Goal: Task Accomplishment & Management: Use online tool/utility

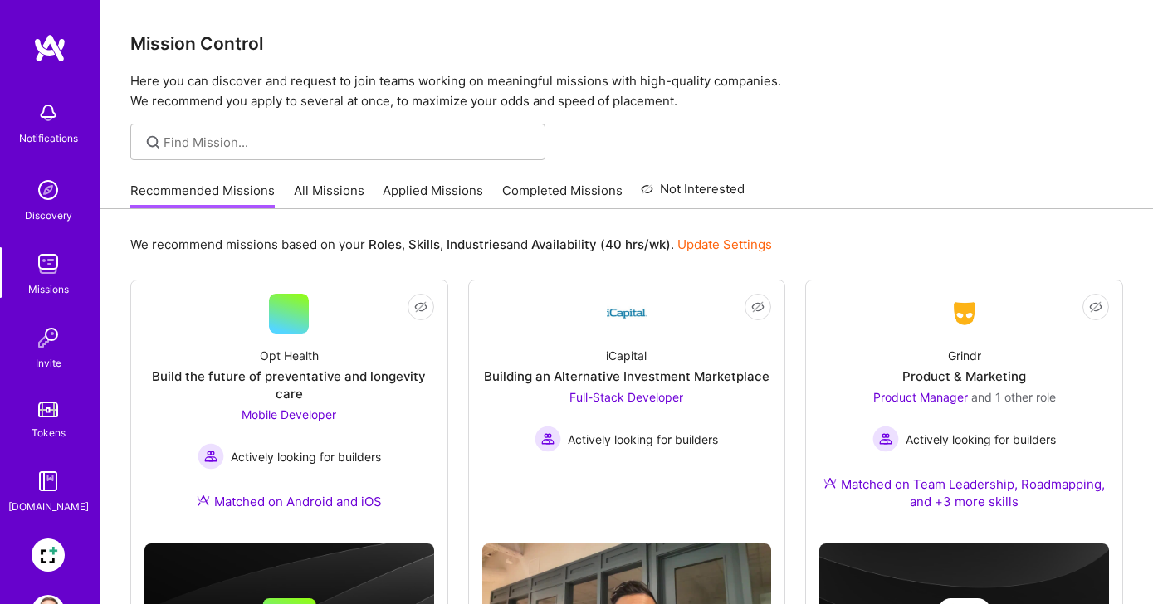
click at [43, 554] on img at bounding box center [48, 555] width 33 height 33
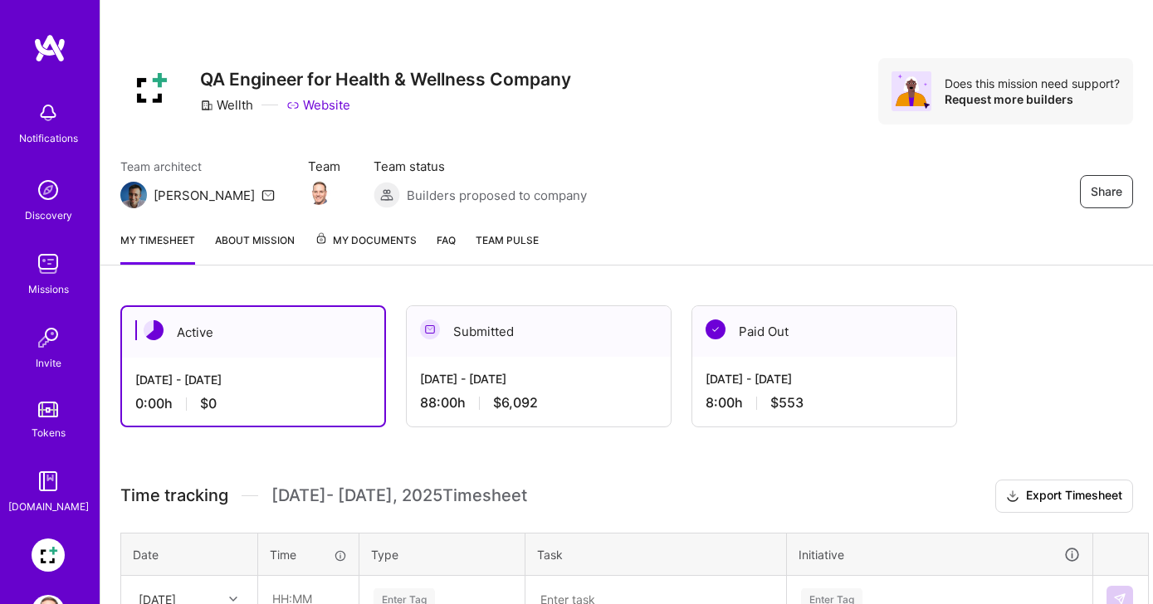
click at [314, 350] on div "Active" at bounding box center [253, 332] width 262 height 51
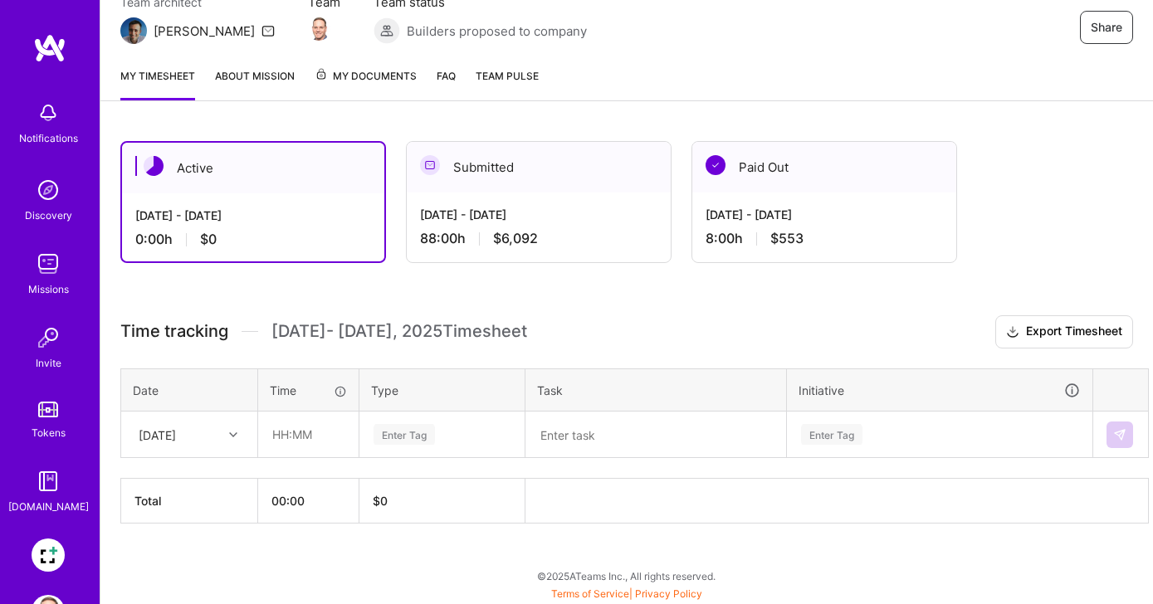
scroll to position [164, 0]
click at [237, 431] on div at bounding box center [235, 435] width 26 height 22
click at [225, 478] on div "[DATE]" at bounding box center [189, 481] width 134 height 31
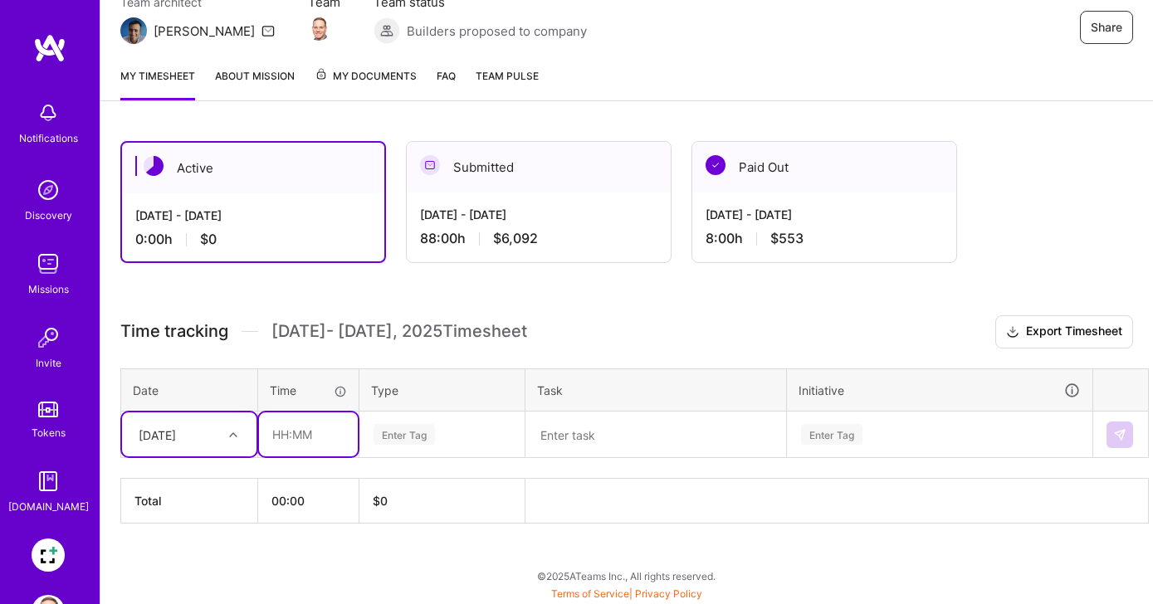
click at [290, 432] on input "text" at bounding box center [308, 434] width 99 height 44
type input "08:00"
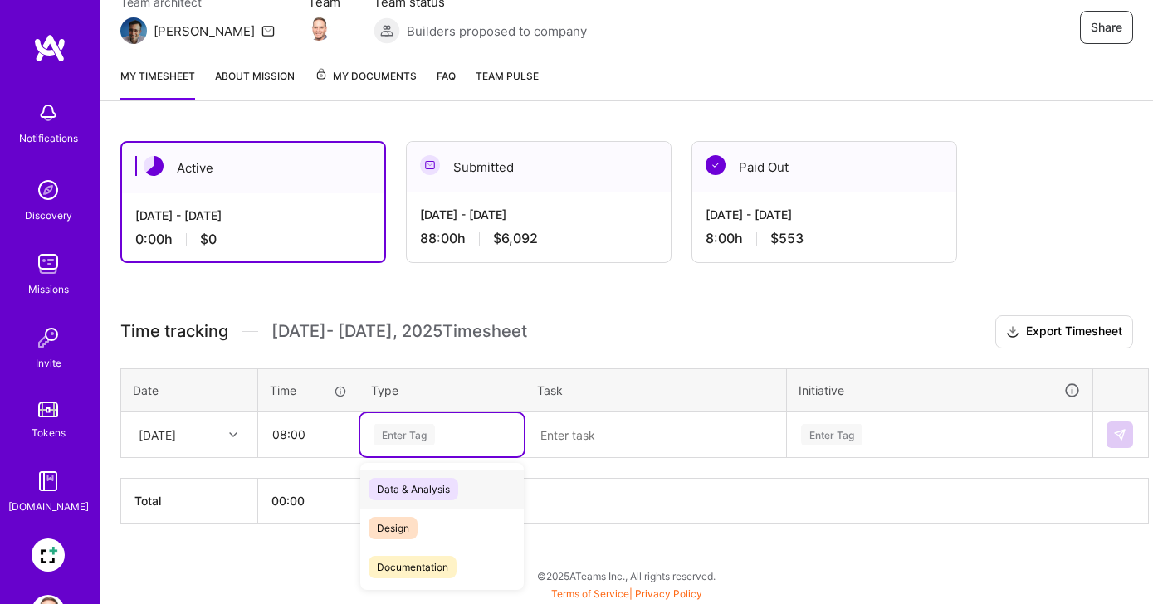
click at [383, 432] on div "Enter Tag" at bounding box center [403, 435] width 61 height 26
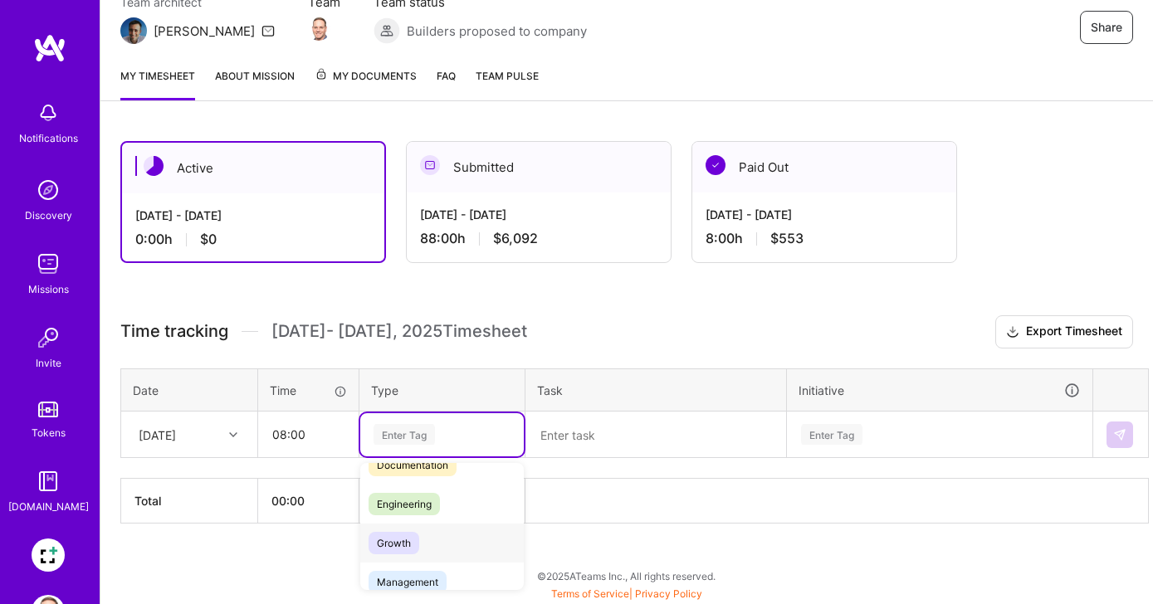
scroll to position [55, 0]
click at [407, 548] on span "Engineering" at bounding box center [403, 551] width 71 height 22
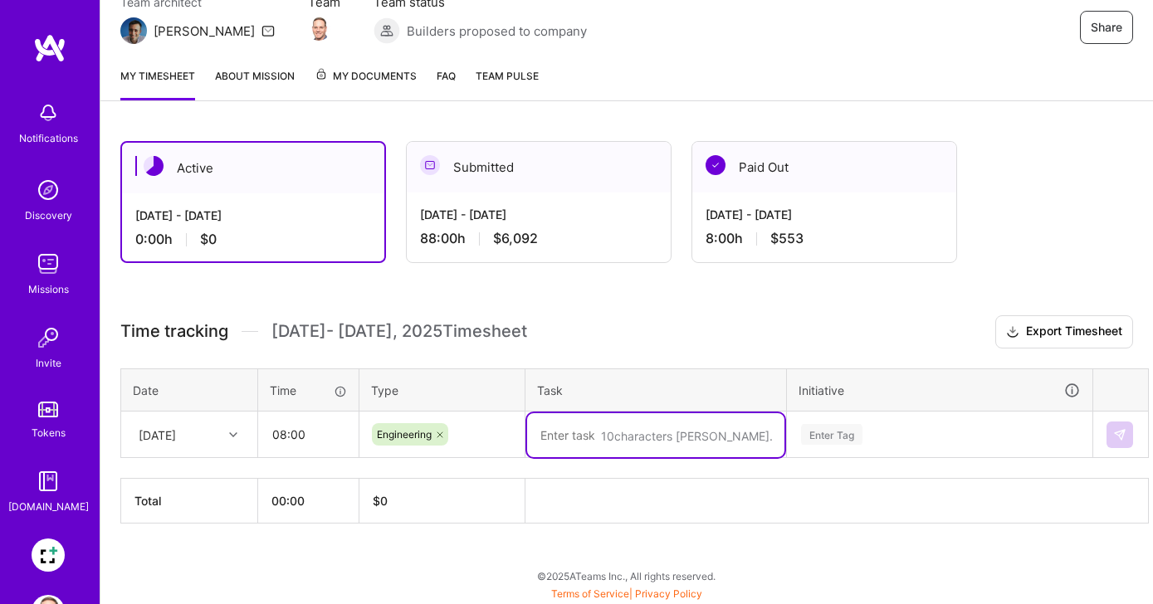
click at [593, 427] on textarea at bounding box center [655, 435] width 257 height 44
type textarea "MFA Testing of iOS & Android - Release Build"
click at [842, 417] on div "Enter Tag" at bounding box center [940, 434] width 304 height 43
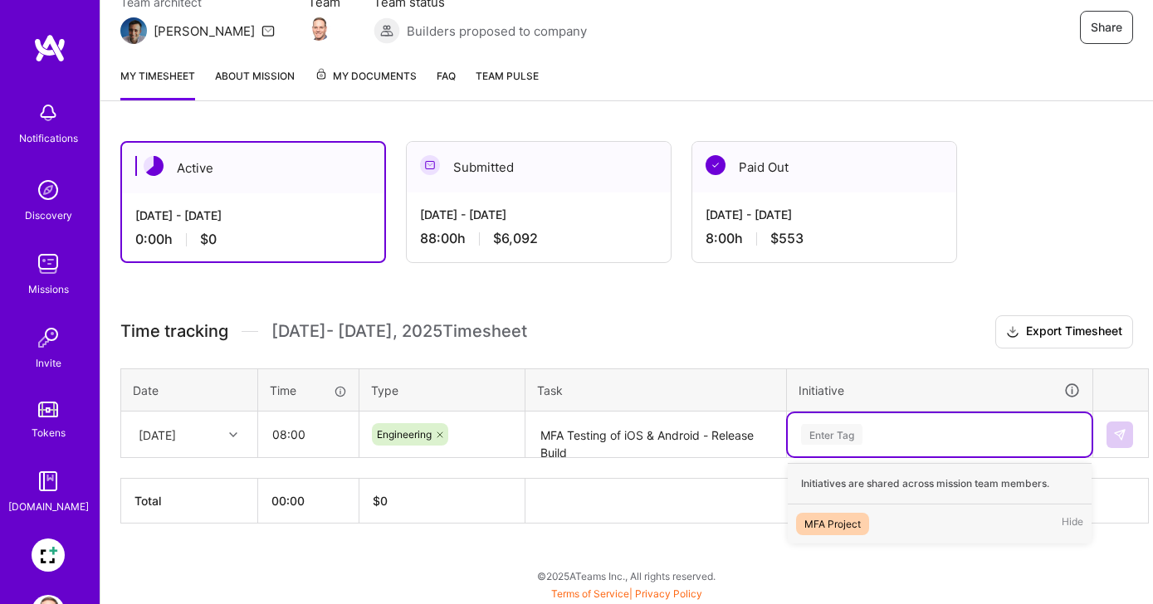
click at [846, 516] on div "MFA Project" at bounding box center [832, 523] width 56 height 17
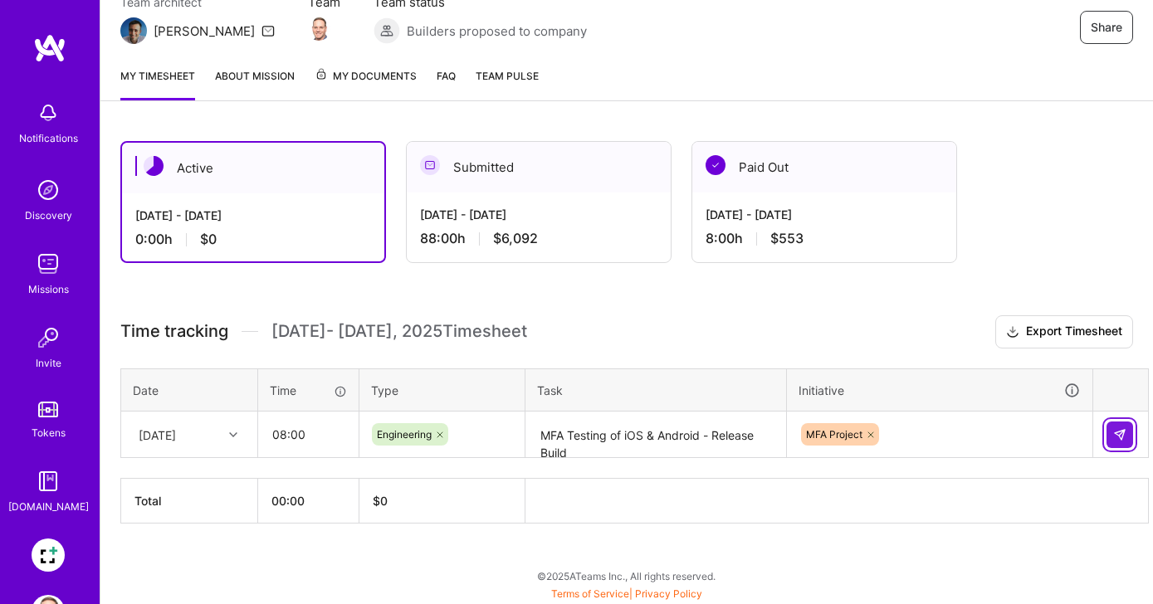
click at [1131, 433] on button at bounding box center [1119, 435] width 27 height 27
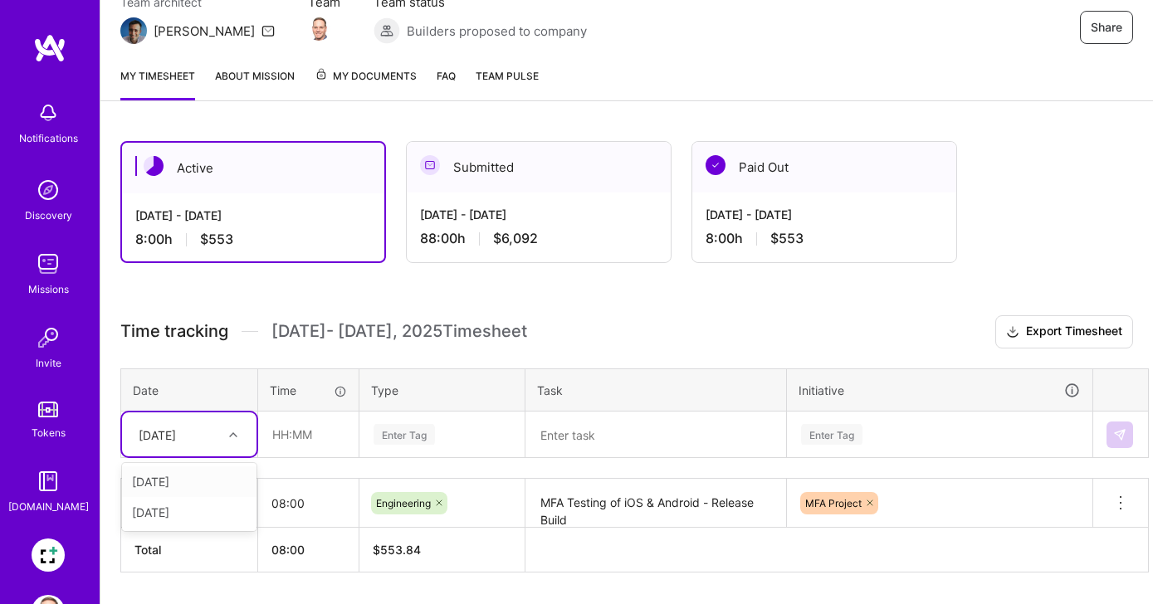
click at [236, 431] on icon at bounding box center [233, 435] width 8 height 8
click at [219, 490] on div "[DATE]" at bounding box center [189, 481] width 134 height 31
click at [322, 432] on input "text" at bounding box center [308, 434] width 99 height 44
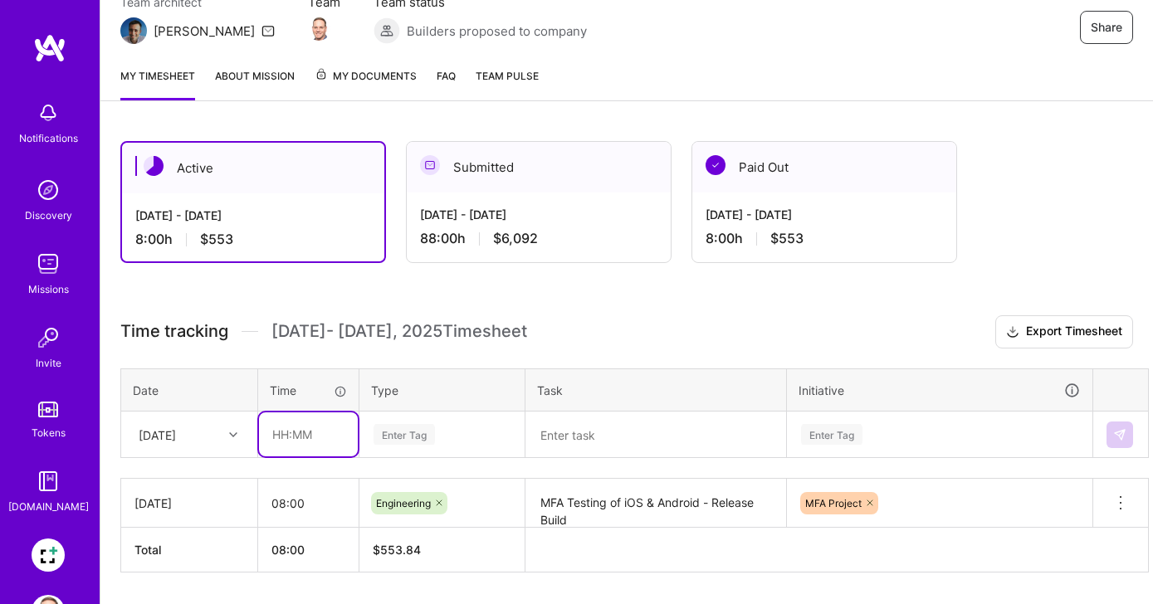
type input "08:00"
click at [396, 438] on div "Enter Tag" at bounding box center [441, 434] width 163 height 43
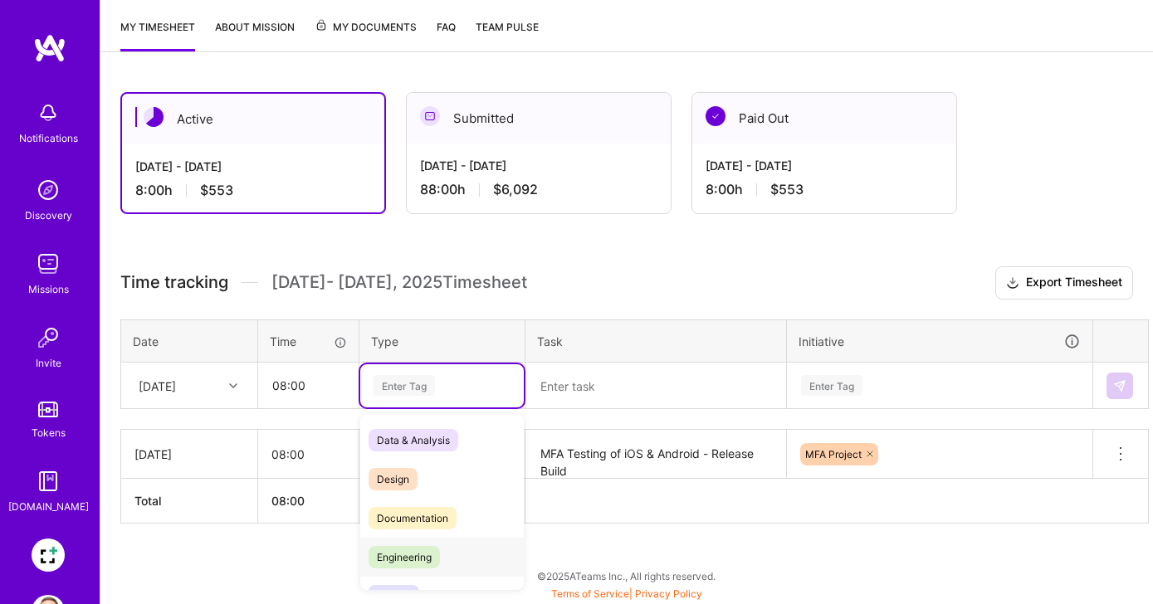
click at [425, 543] on div "Engineering" at bounding box center [441, 557] width 163 height 39
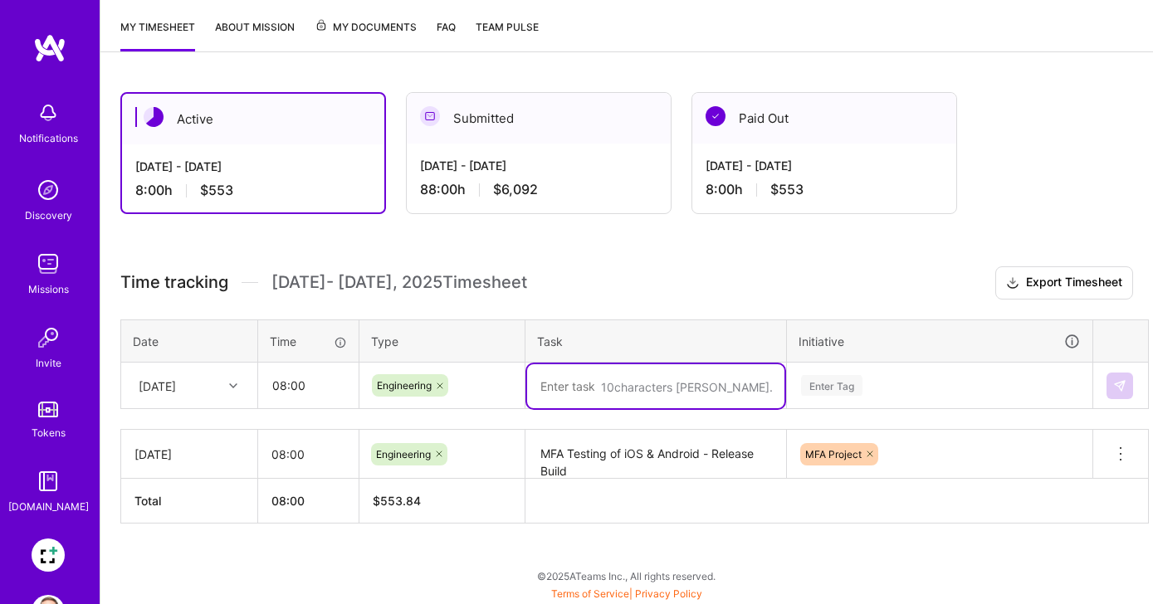
click at [598, 381] on textarea at bounding box center [655, 386] width 257 height 44
type textarea "MFA Testing of 6 Digit Code (change from 4 to 6 digits)"
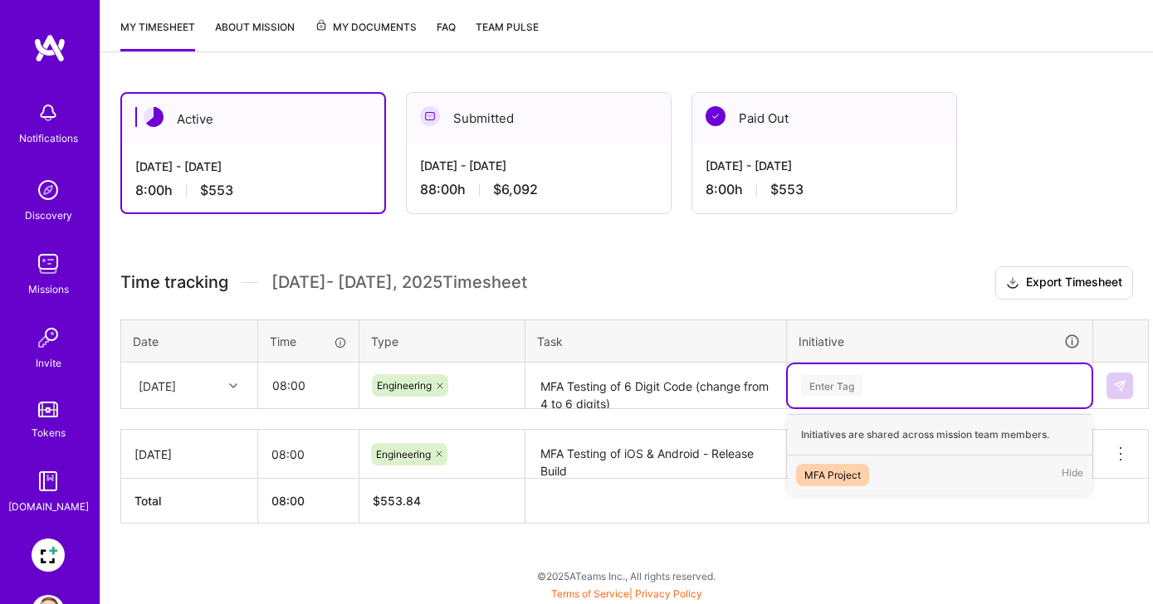
click at [826, 391] on div "Enter Tag" at bounding box center [831, 386] width 61 height 26
click at [834, 477] on div "MFA Project" at bounding box center [832, 474] width 56 height 17
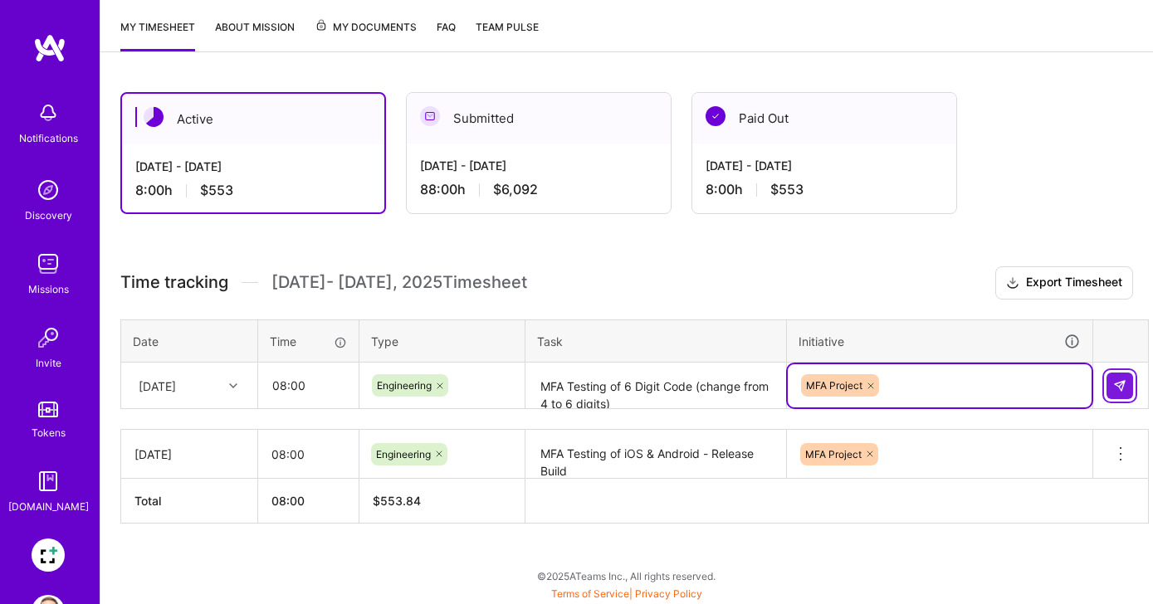
click at [1127, 387] on button at bounding box center [1119, 386] width 27 height 27
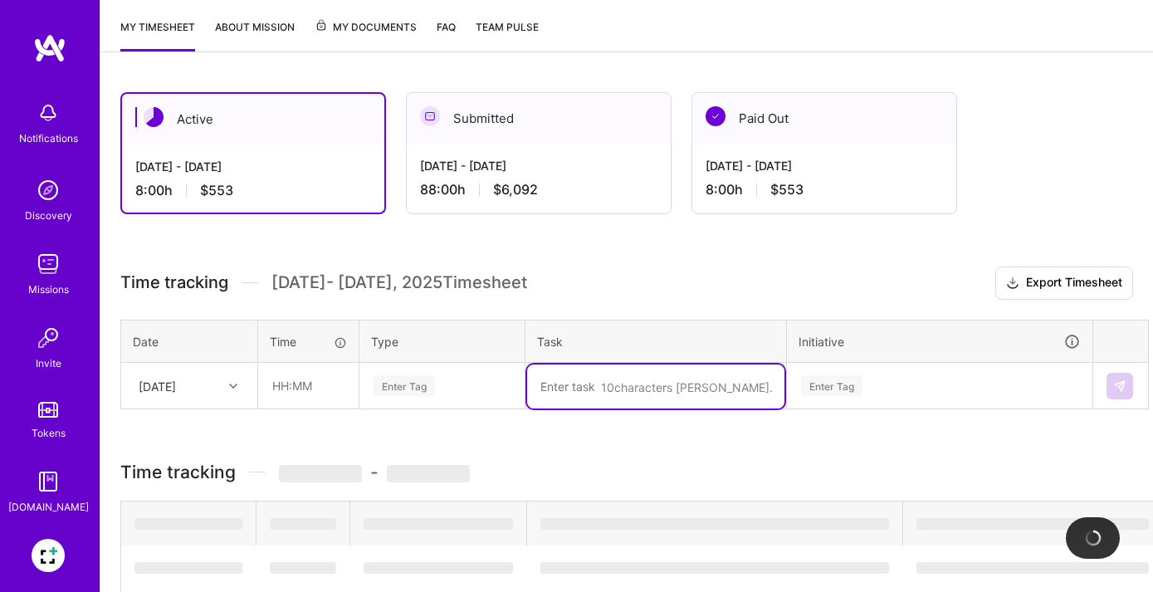
drag, startPoint x: 602, startPoint y: 392, endPoint x: 551, endPoint y: 387, distance: 50.9
click at [551, 387] on textarea at bounding box center [655, 386] width 257 height 44
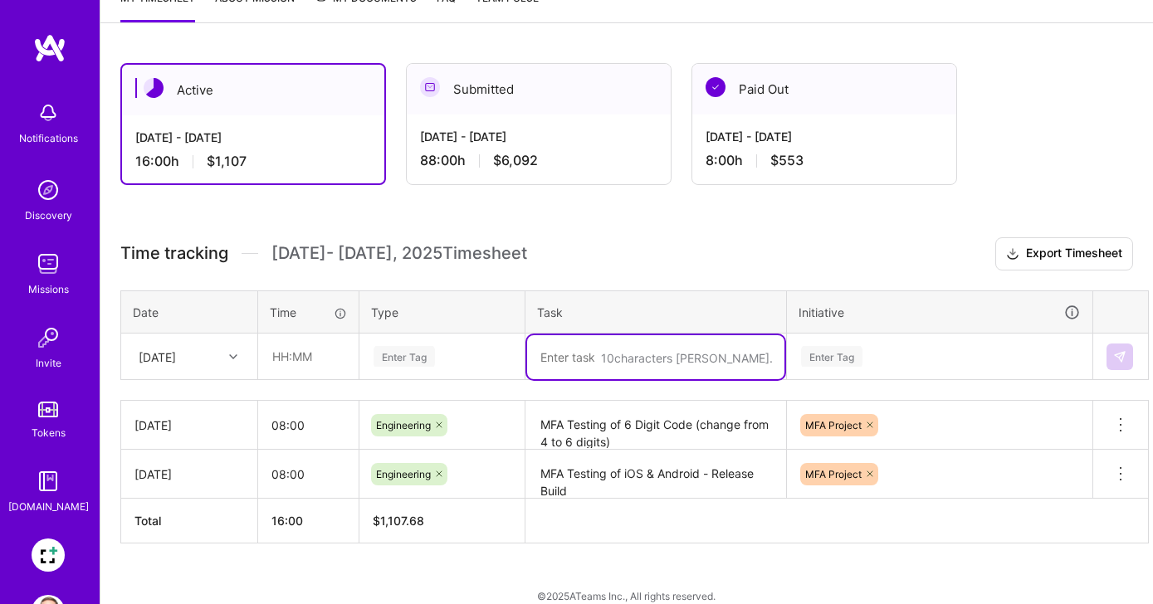
scroll to position [262, 0]
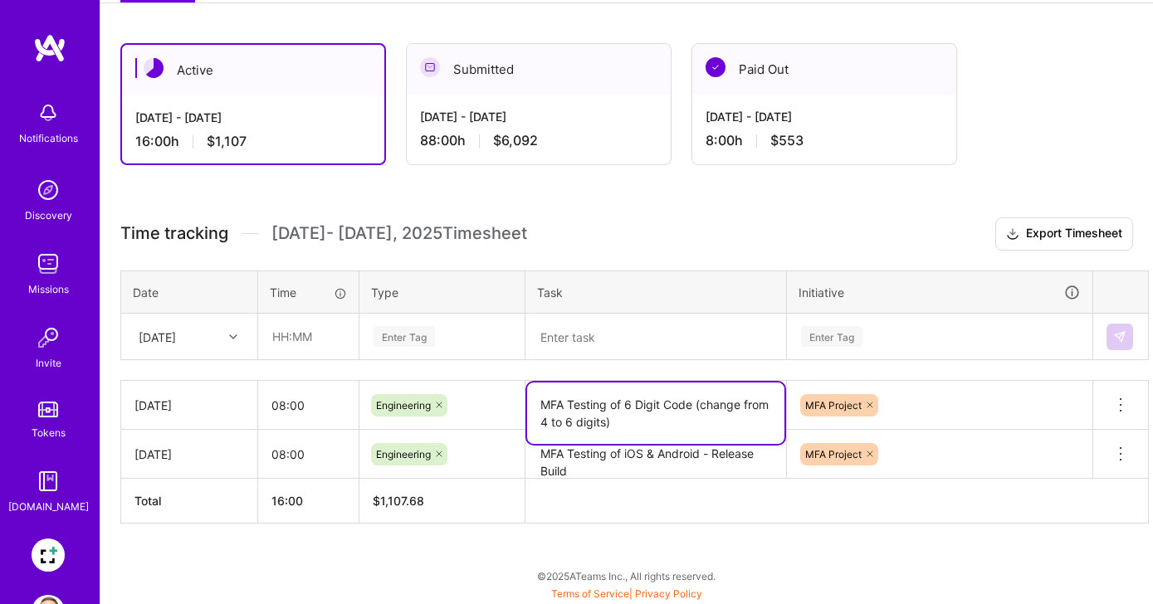
drag, startPoint x: 623, startPoint y: 417, endPoint x: 546, endPoint y: 394, distance: 80.4
click at [546, 394] on textarea "MFA Testing of 6 Digit Code (change from 4 to 6 digits)" at bounding box center [655, 413] width 257 height 61
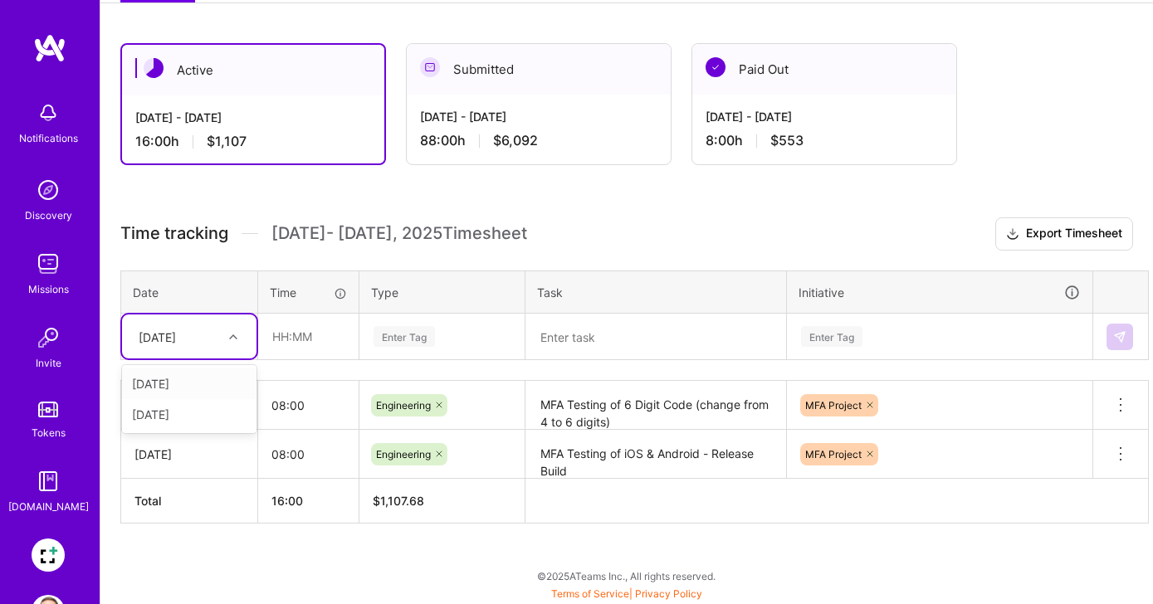
click at [213, 344] on div "[DATE]" at bounding box center [176, 336] width 92 height 27
click at [210, 415] on div "[DATE]" at bounding box center [189, 414] width 134 height 31
click at [310, 330] on input "text" at bounding box center [308, 337] width 99 height 44
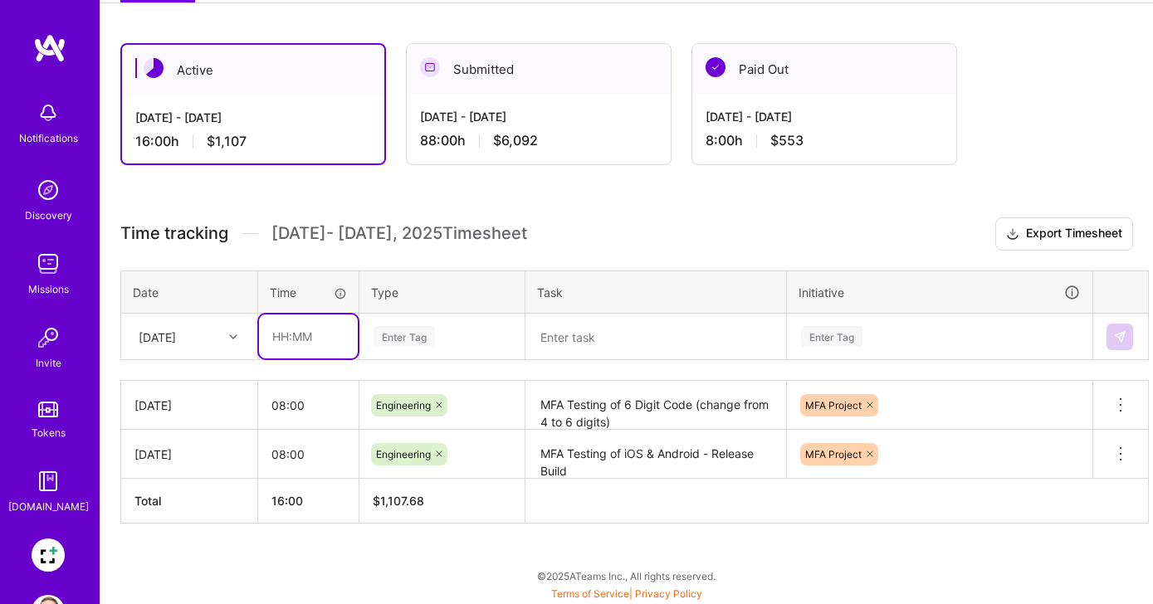
type input "08:00"
click at [400, 340] on div "Enter Tag" at bounding box center [403, 337] width 61 height 26
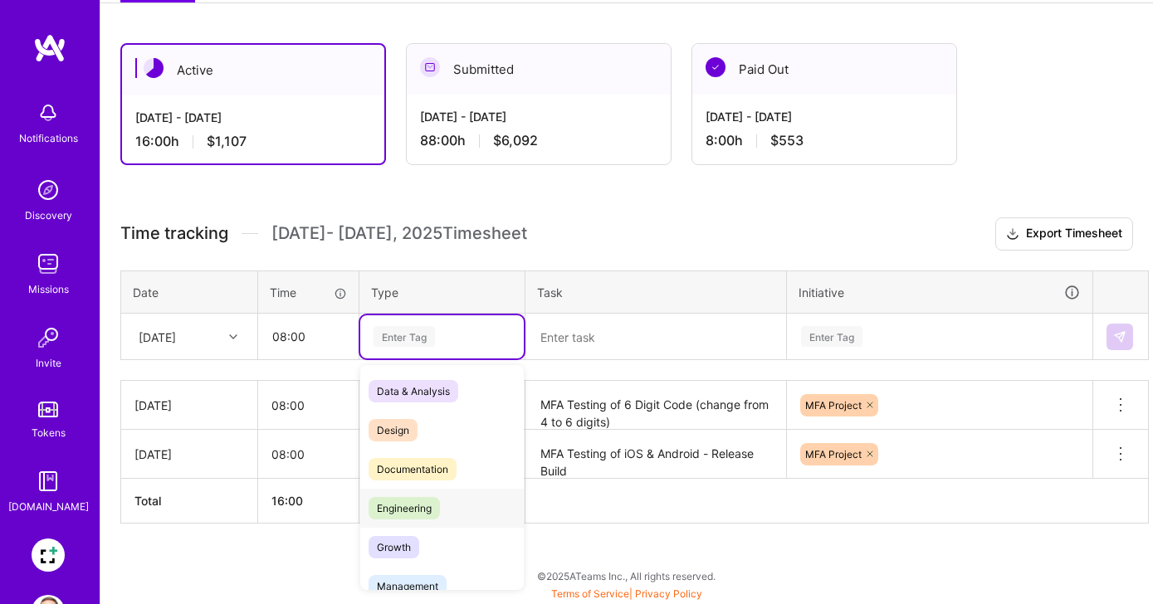
click at [422, 504] on span "Engineering" at bounding box center [403, 508] width 71 height 22
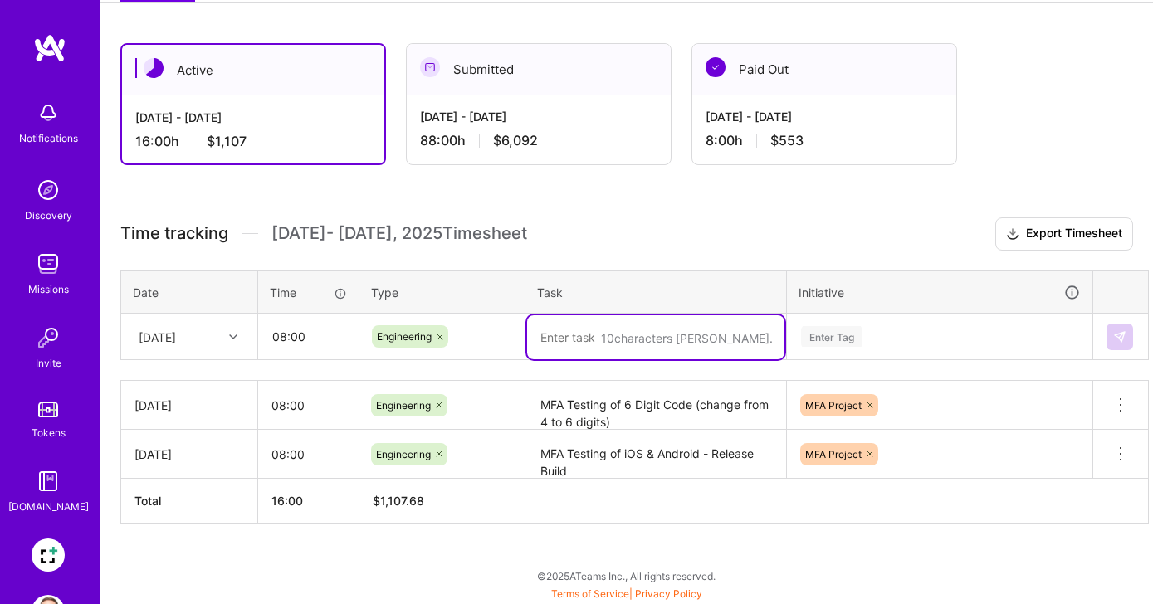
click at [613, 340] on textarea at bounding box center [655, 337] width 257 height 44
paste textarea "MFA Testing of 6 Digit Code (change from 4 to 6 digits)"
click at [549, 355] on textarea "MFA Testing of 6 Digit Code (change from 4 to 6 digits)" at bounding box center [655, 345] width 257 height 61
type textarea "MFA Testing of 6 Digit Code (change from 6 to 8 digits)"
click at [849, 325] on div "Enter Tag" at bounding box center [831, 337] width 61 height 26
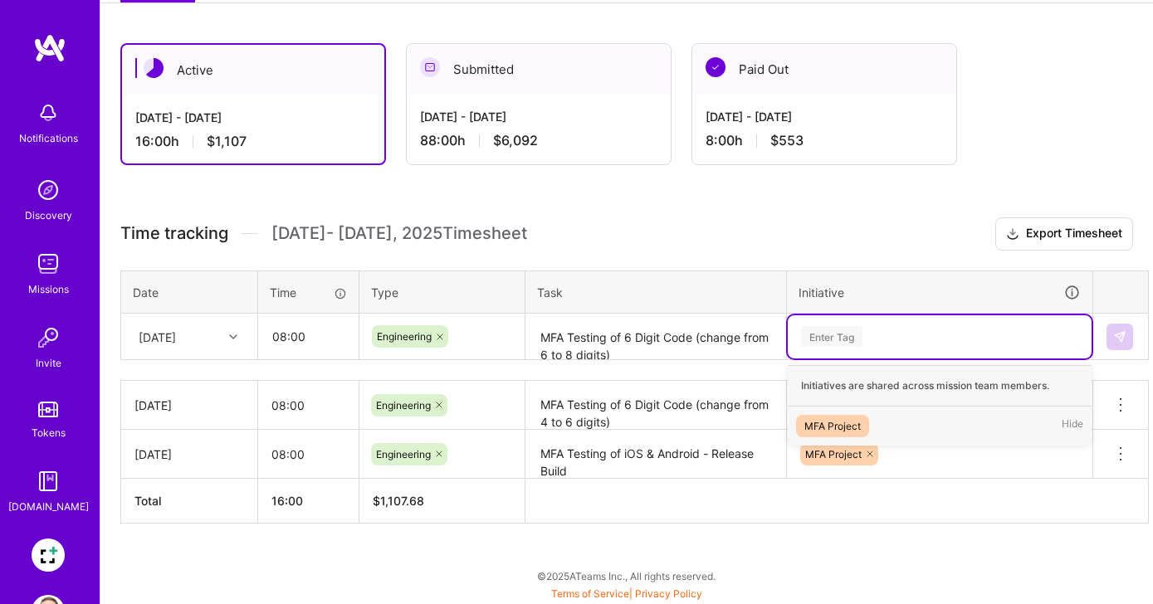
click at [845, 330] on div "Enter Tag" at bounding box center [831, 337] width 61 height 26
drag, startPoint x: 844, startPoint y: 333, endPoint x: 850, endPoint y: 348, distance: 16.0
click at [844, 333] on div "Enter Tag" at bounding box center [831, 337] width 61 height 26
click at [848, 417] on div "MFA Project" at bounding box center [832, 425] width 56 height 17
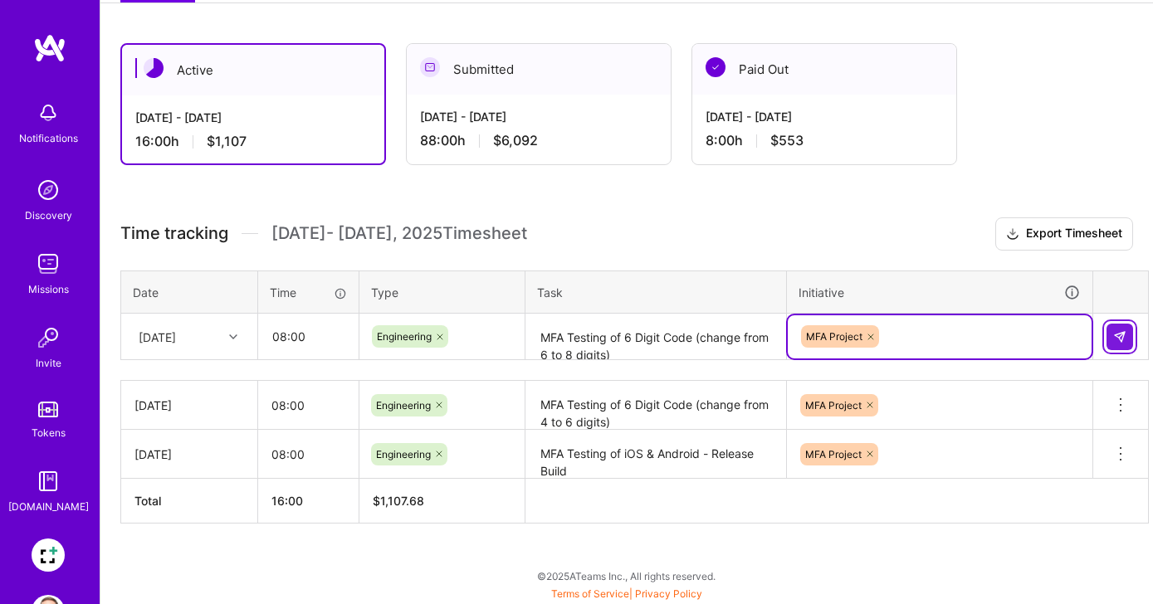
click at [1119, 340] on img at bounding box center [1119, 336] width 13 height 13
